Goal: Navigation & Orientation: Go to known website

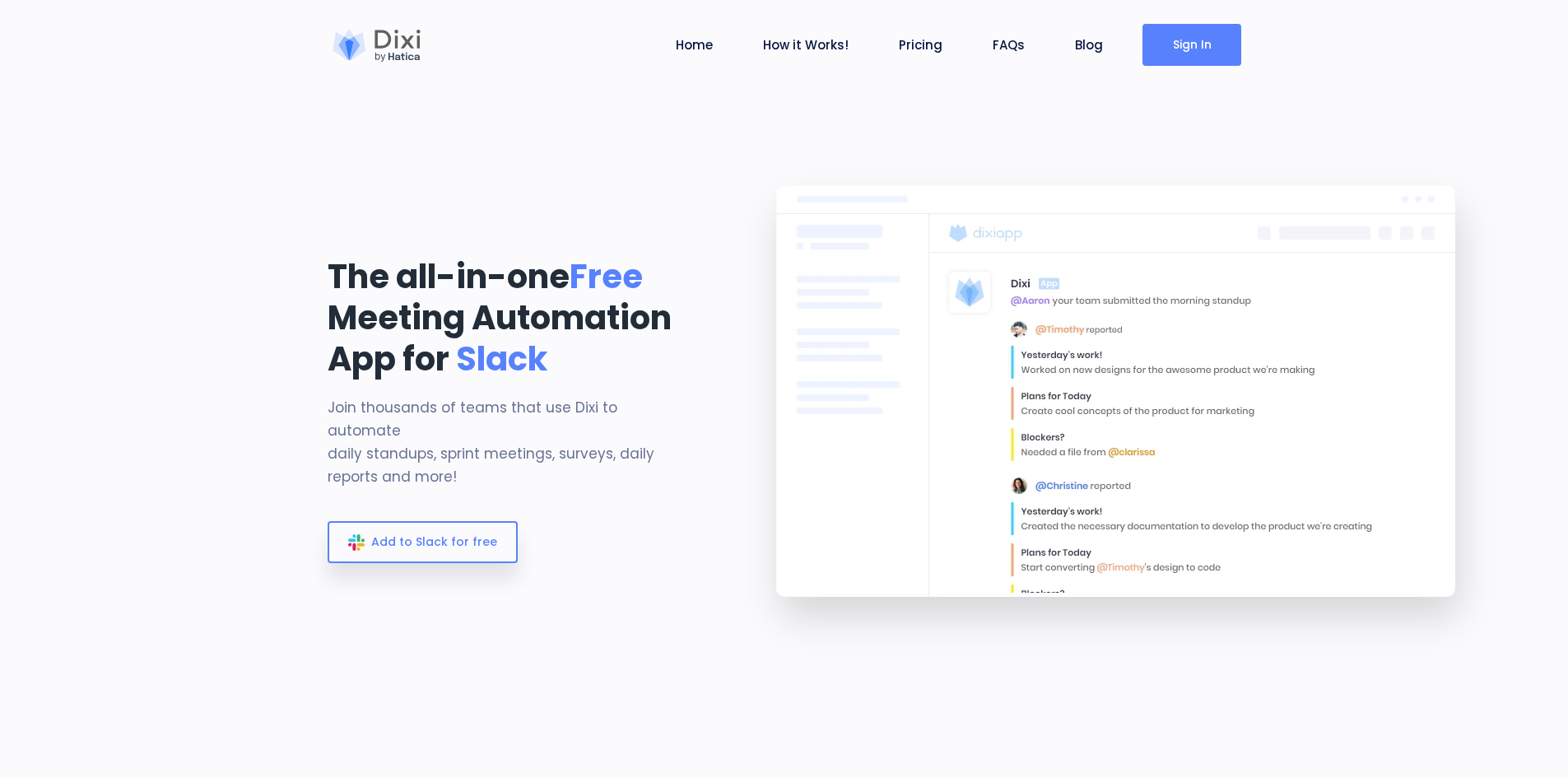
click at [1188, 50] on link "Sign In" at bounding box center [1192, 45] width 99 height 42
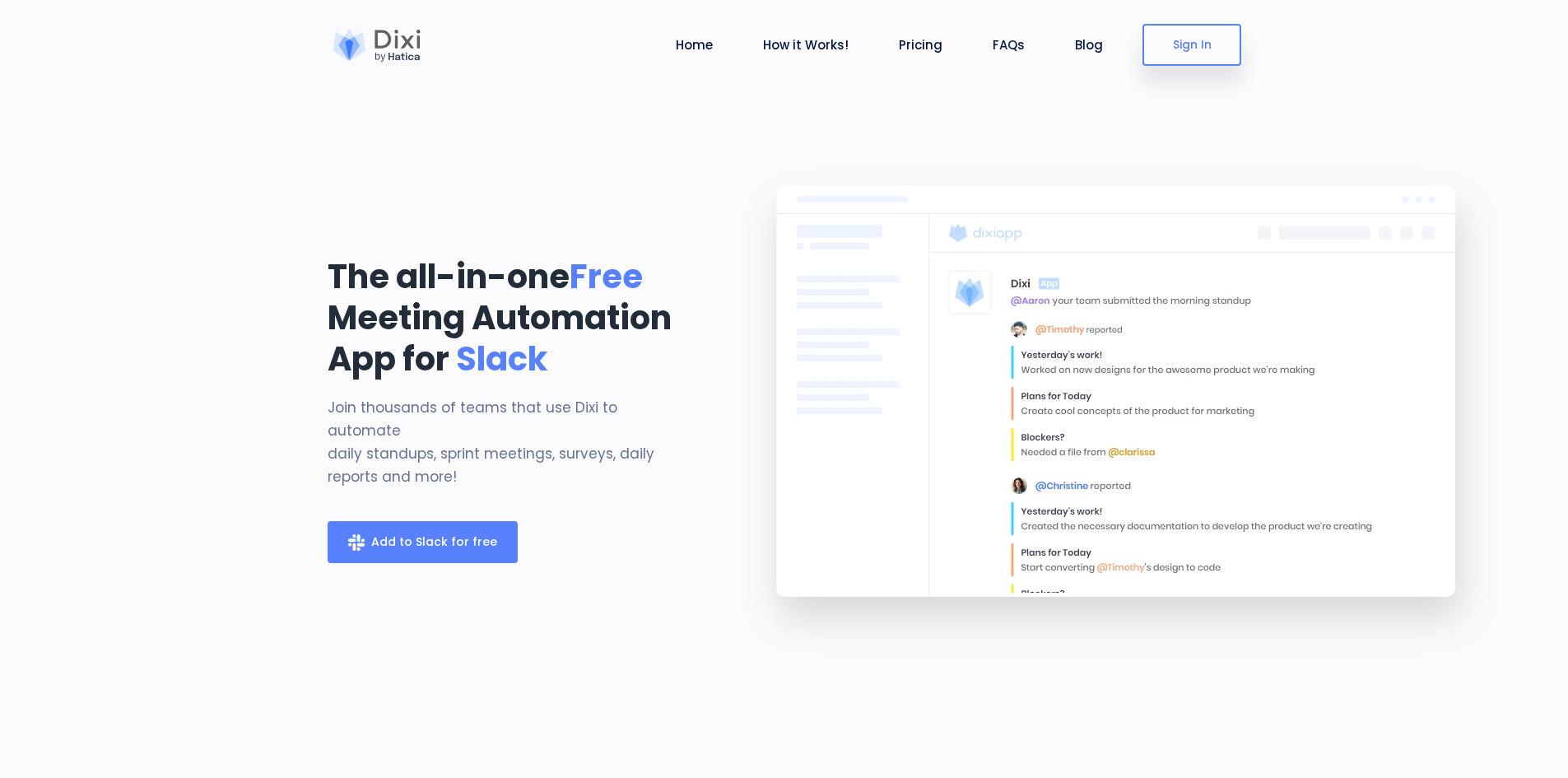
click at [422, 534] on span "Add to Slack for free" at bounding box center [434, 542] width 126 height 17
click at [1088, 289] on img at bounding box center [1120, 411] width 803 height 535
click at [1097, 43] on link "Blog" at bounding box center [1089, 44] width 42 height 19
click at [1086, 45] on link "Blog" at bounding box center [1089, 44] width 42 height 19
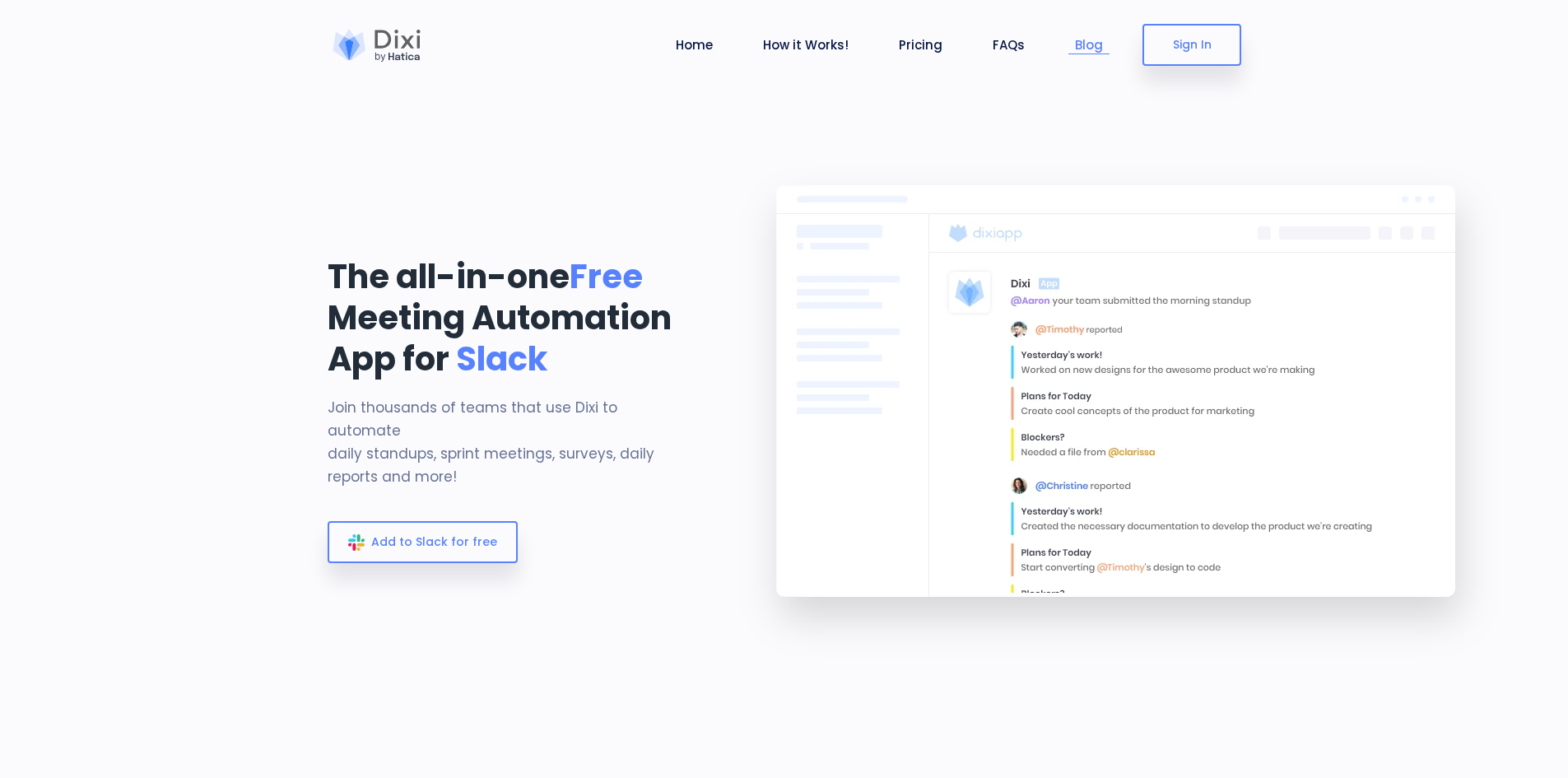
click at [1086, 45] on link "Blog" at bounding box center [1089, 44] width 42 height 19
click at [415, 42] on div at bounding box center [377, 45] width 99 height 33
click at [1432, 198] on img at bounding box center [1120, 411] width 803 height 535
click at [1204, 50] on link "Sign In" at bounding box center [1192, 45] width 99 height 42
